Goal: Transaction & Acquisition: Purchase product/service

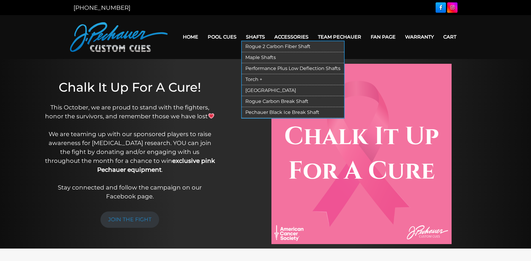
click at [263, 45] on link "Rogue 2 Carbon Fiber Shaft" at bounding box center [293, 46] width 102 height 11
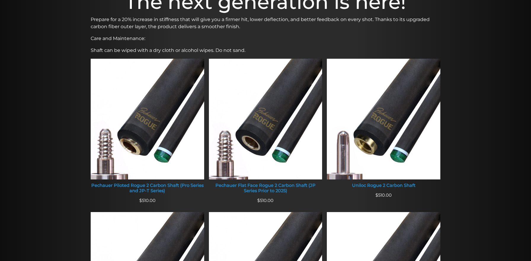
scroll to position [200, 0]
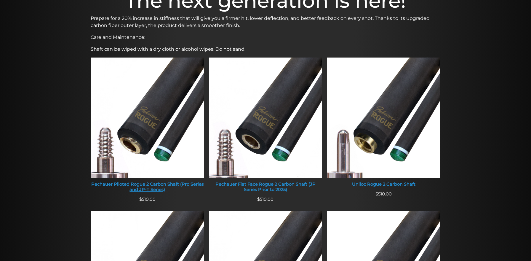
click at [145, 125] on img at bounding box center [147, 117] width 113 height 121
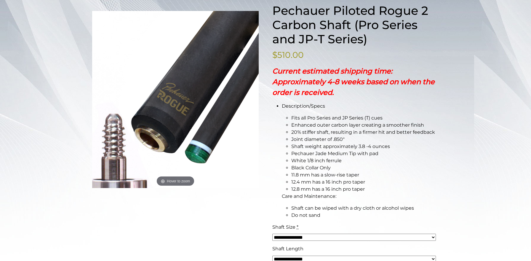
scroll to position [83, 0]
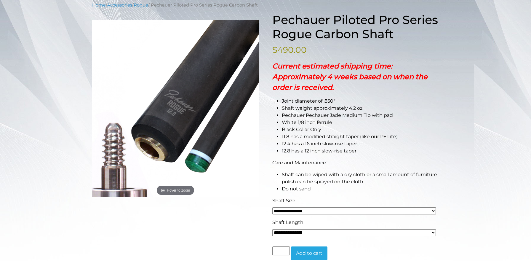
scroll to position [66, 0]
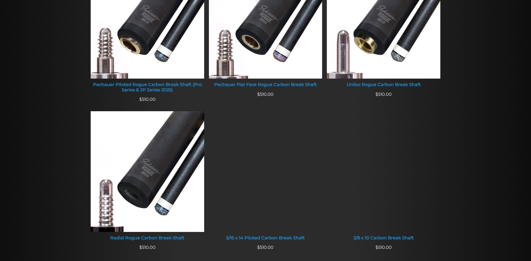
scroll to position [277, 0]
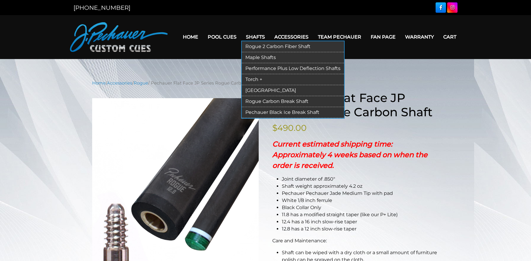
click at [258, 46] on link "Rogue 2 Carbon Fiber Shaft" at bounding box center [293, 46] width 102 height 11
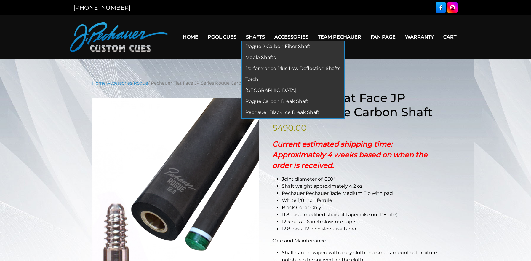
click at [259, 48] on link "Rogue 2 Carbon Fiber Shaft" at bounding box center [293, 46] width 102 height 11
click at [252, 36] on link "Shafts" at bounding box center [255, 36] width 28 height 15
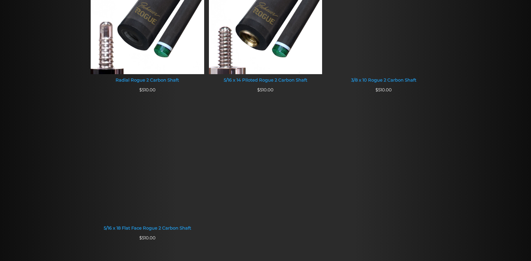
scroll to position [459, 0]
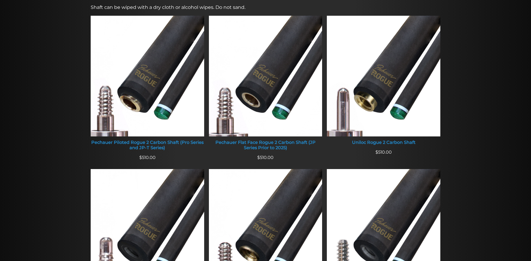
scroll to position [257, 0]
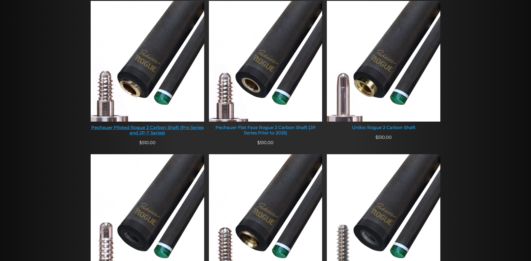
click at [166, 84] on img at bounding box center [147, 61] width 113 height 121
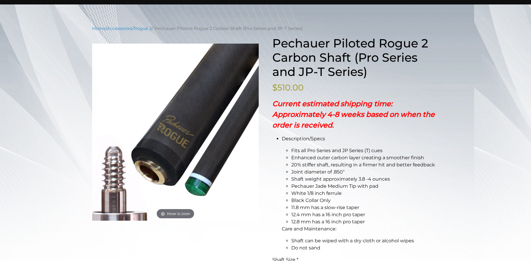
scroll to position [82, 0]
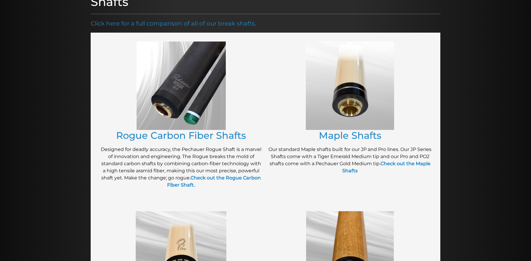
scroll to position [97, 0]
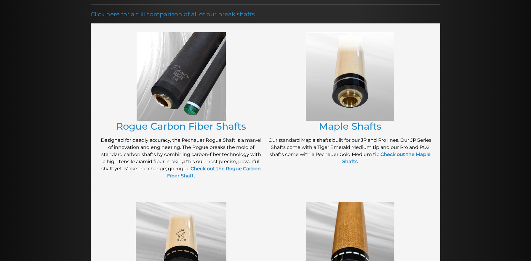
click at [182, 71] on img at bounding box center [181, 76] width 89 height 88
click at [136, 127] on link "Rogue Carbon Fiber Shafts" at bounding box center [181, 126] width 130 height 12
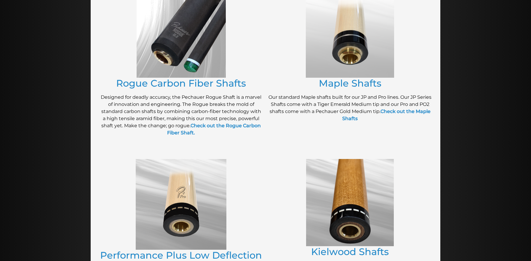
scroll to position [103, 0]
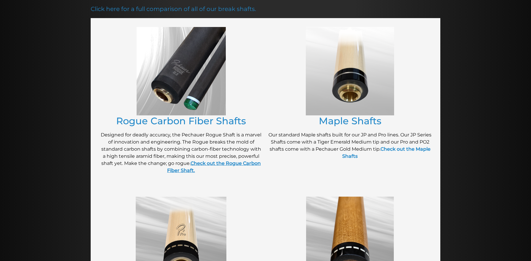
click at [231, 164] on strong "Check out the Rogue Carbon Fiber Shaft." at bounding box center [214, 166] width 94 height 13
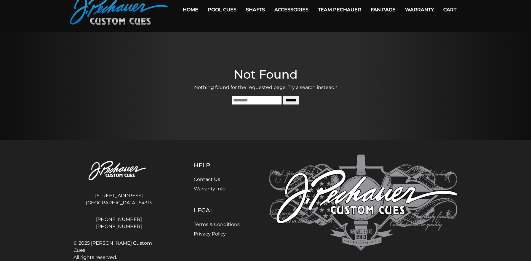
scroll to position [41, 0]
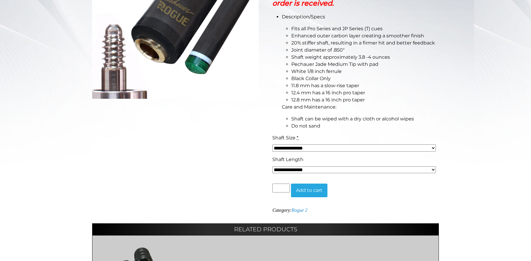
scroll to position [177, 0]
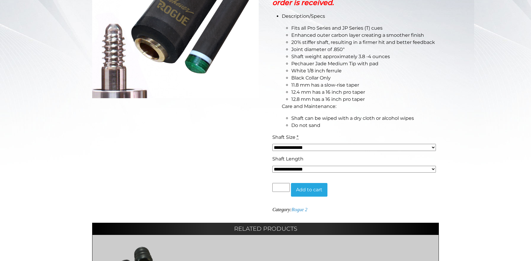
click at [291, 148] on select "**********" at bounding box center [354, 147] width 164 height 7
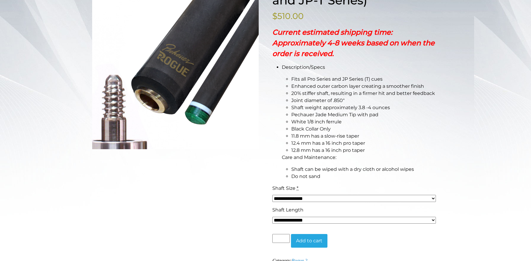
scroll to position [116, 0]
